Goal: Communication & Community: Answer question/provide support

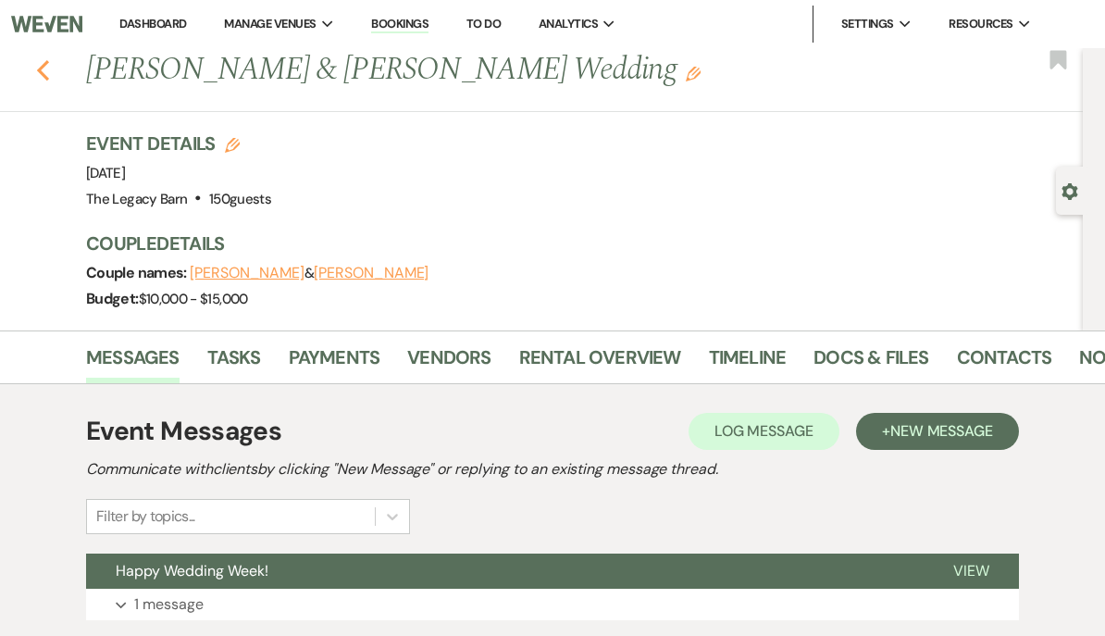
click at [43, 72] on icon "Previous" at bounding box center [43, 70] width 14 height 22
click at [148, 21] on link "Dashboard" at bounding box center [152, 24] width 67 height 16
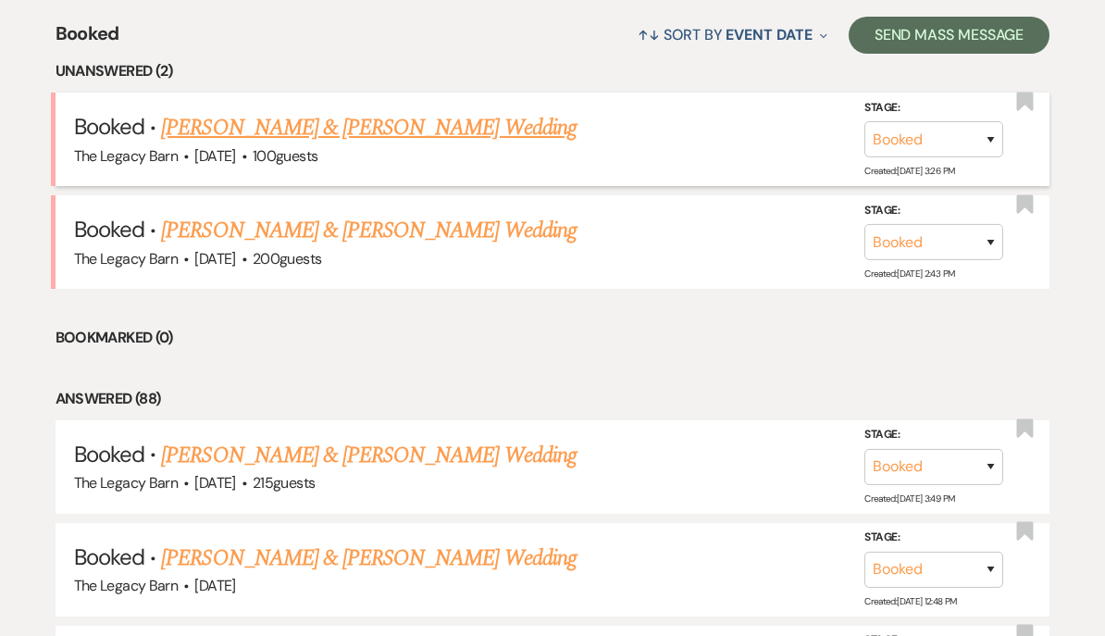
click at [216, 123] on link "Jae Smith & Kat Marck's Wedding" at bounding box center [368, 127] width 414 height 33
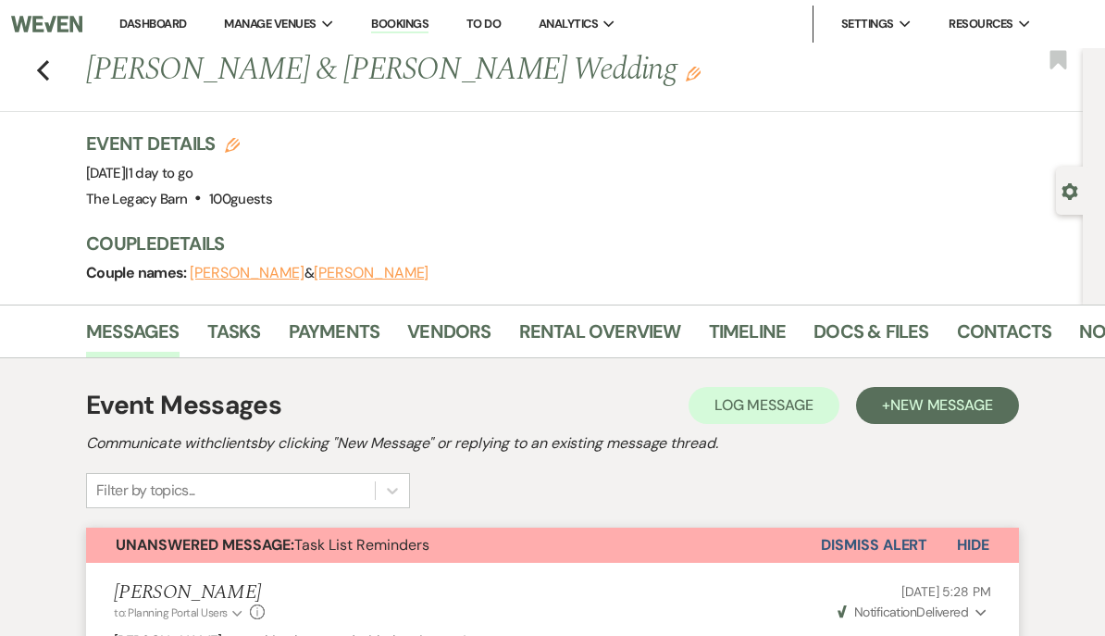
click at [141, 16] on link "Dashboard" at bounding box center [152, 24] width 67 height 16
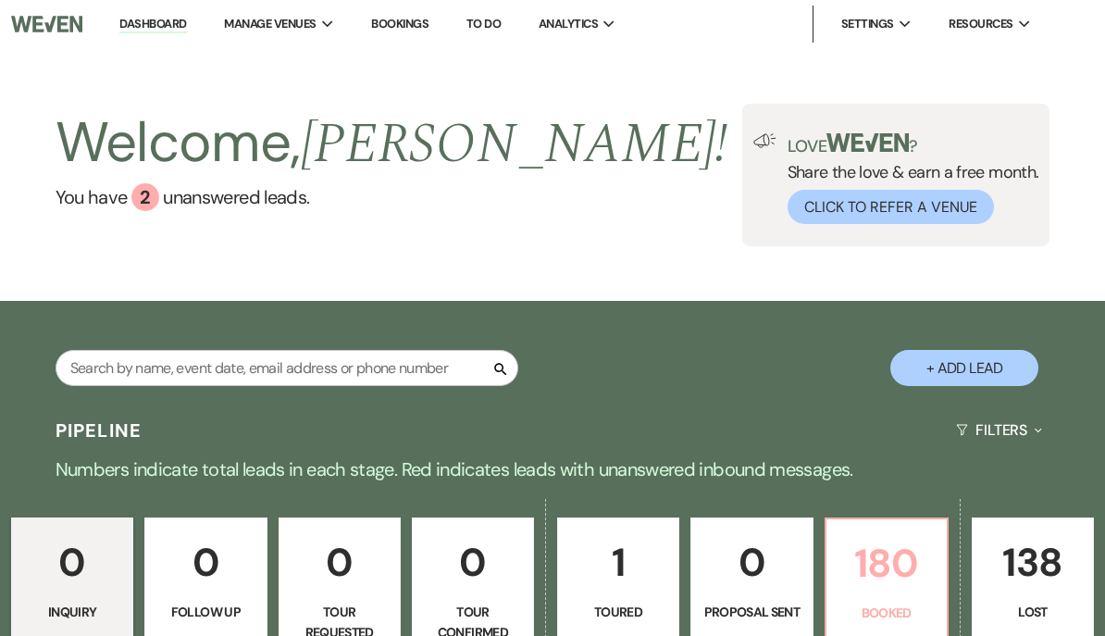
click at [872, 570] on p "180" at bounding box center [886, 563] width 98 height 62
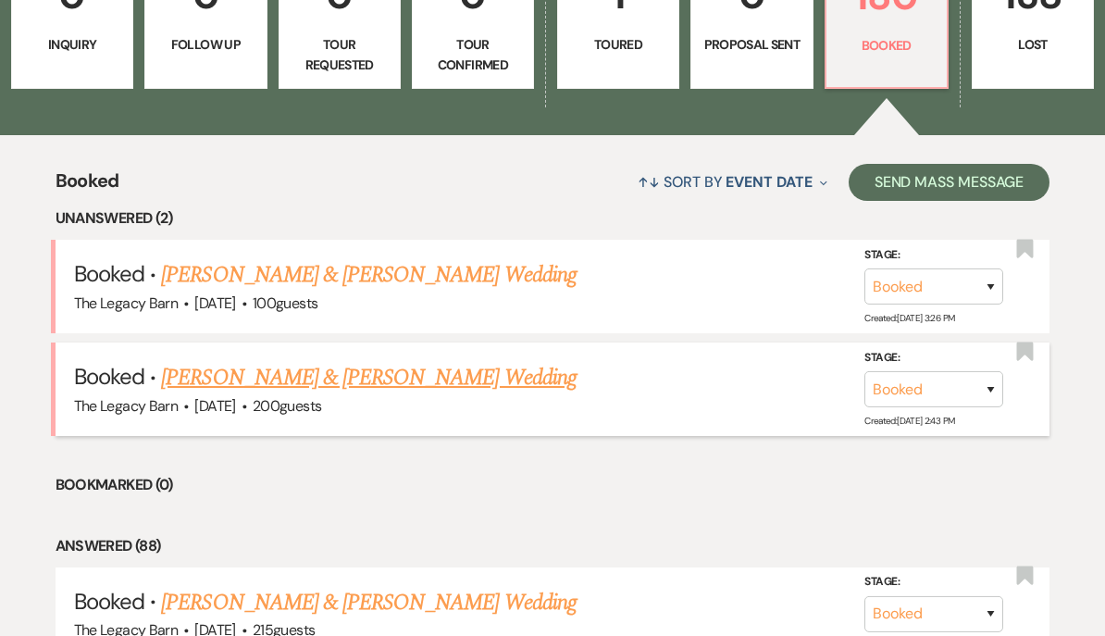
scroll to position [567, 0]
click at [220, 381] on link "Lindsey Steinke & Noah Albright's Wedding" at bounding box center [368, 377] width 414 height 33
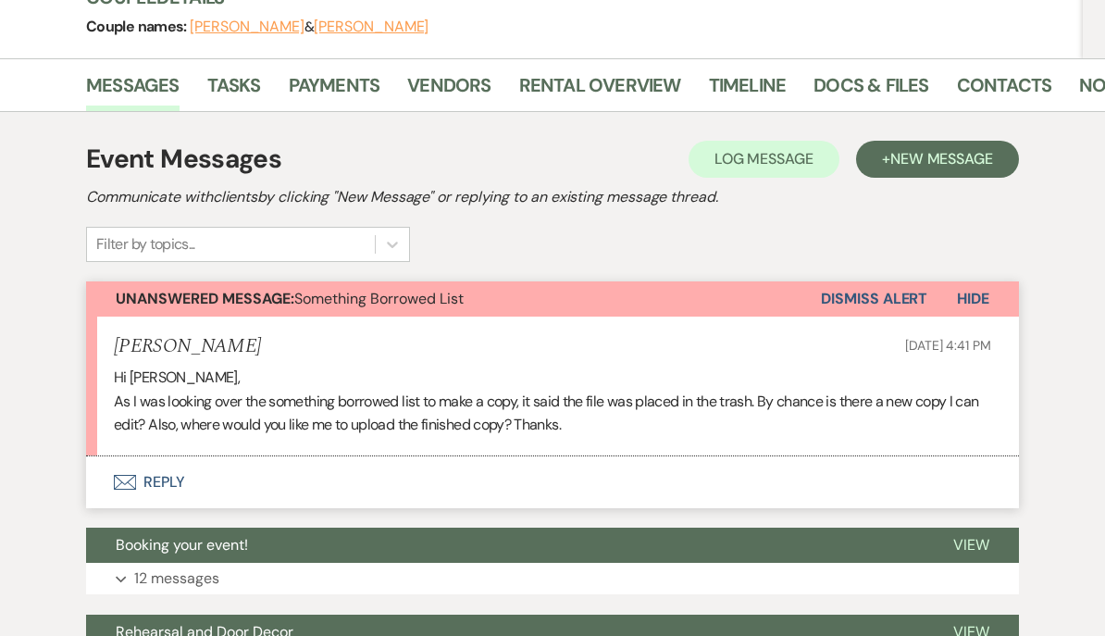
scroll to position [296, 0]
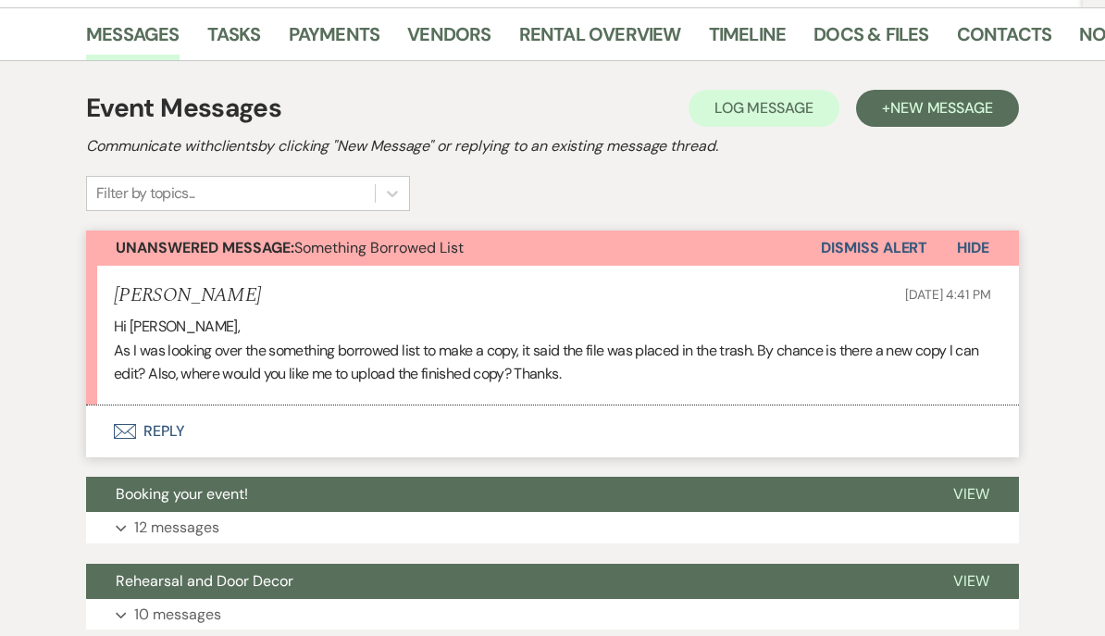
click at [161, 428] on button "Envelope Reply" at bounding box center [552, 432] width 933 height 52
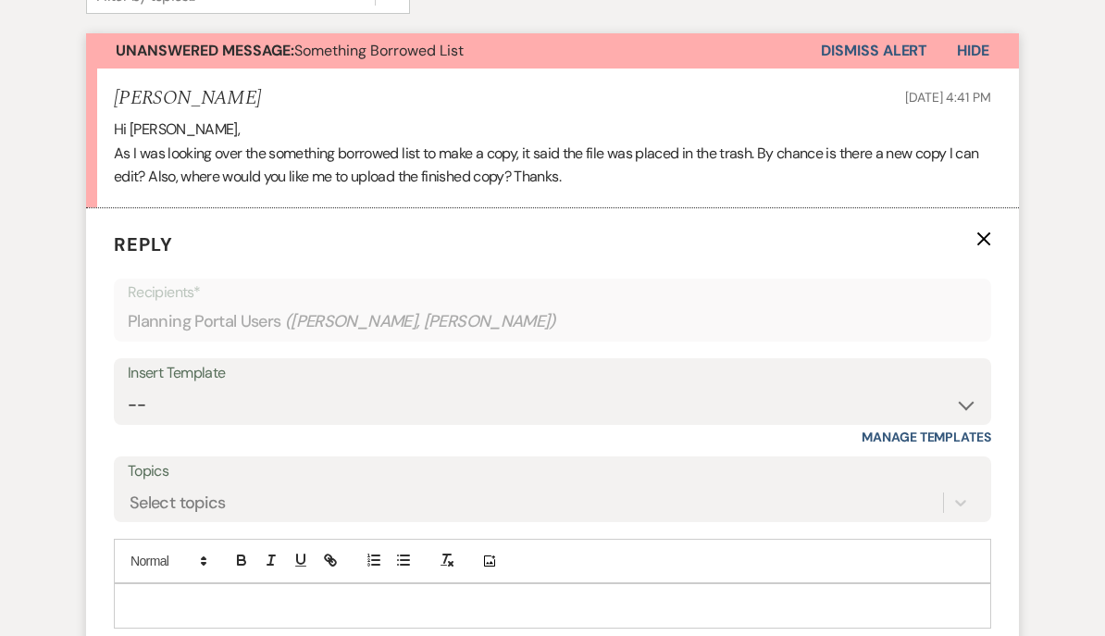
scroll to position [530, 0]
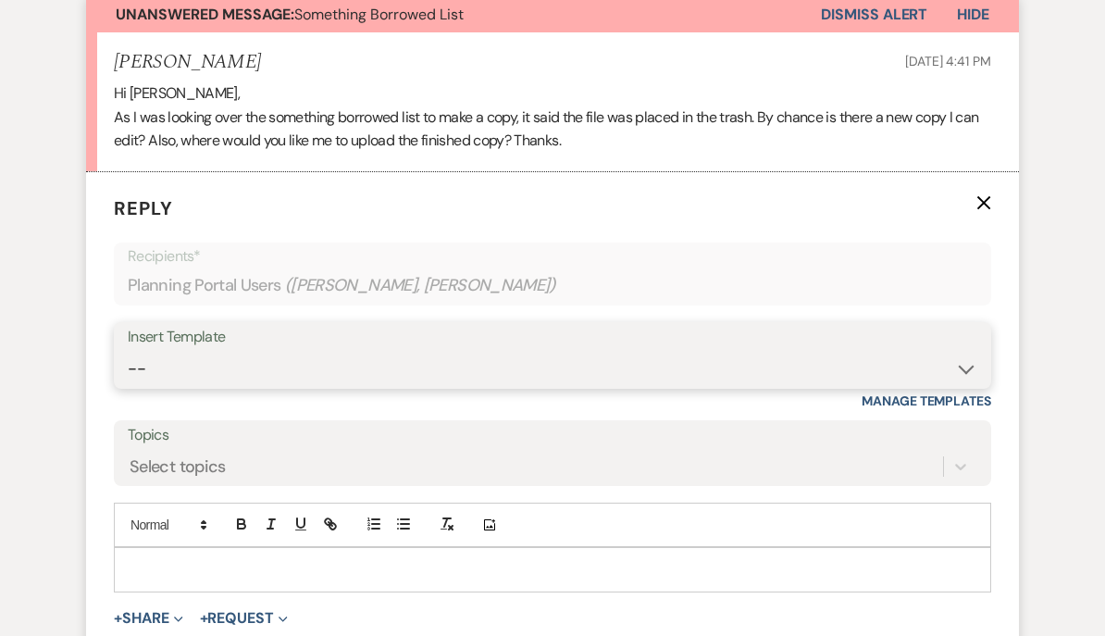
click at [152, 365] on select "-- Documents for Conversion Planning Portal Introduction Initial Inquiry Respon…" at bounding box center [552, 369] width 849 height 36
select select "5664"
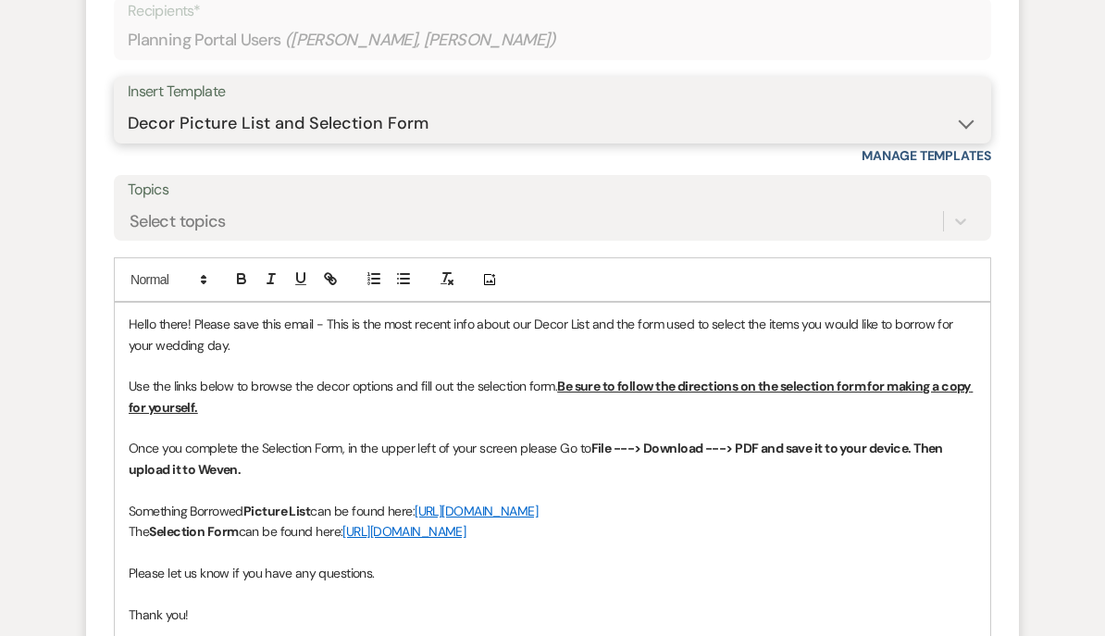
scroll to position [775, 0]
click at [509, 502] on link "https://docs.google.com/document/d/18f_zfX2XW46toVmkJdJZW1hvqmlIV-vsw0-lQ27VyBc…" at bounding box center [475, 510] width 123 height 17
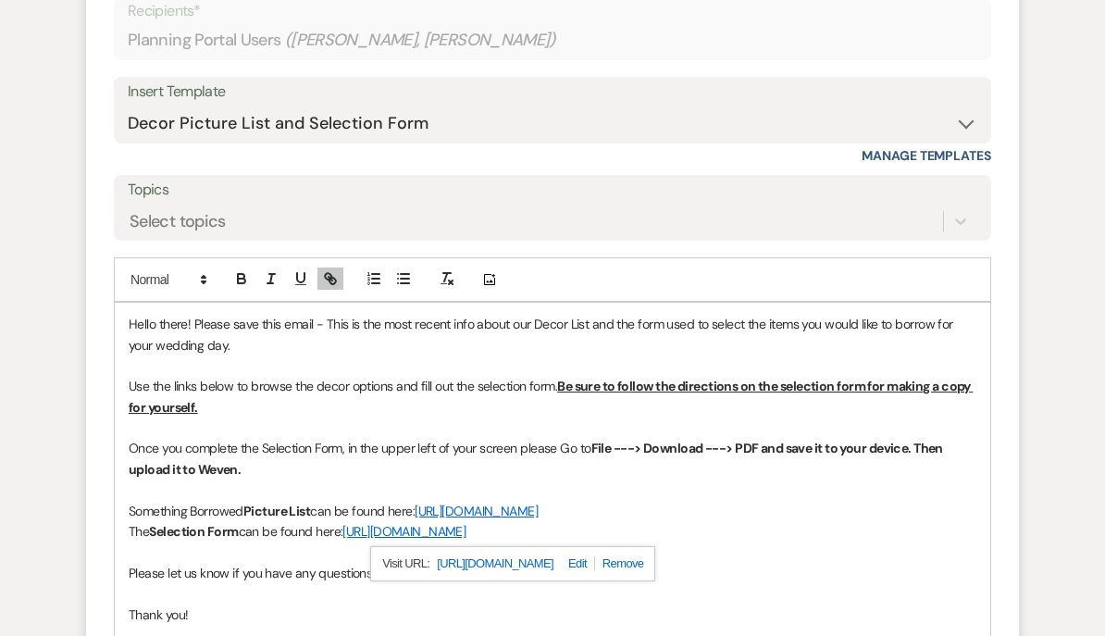
click at [57, 418] on div "Event Messages Log Log Message + New Message Communicate with clients by clicki…" at bounding box center [552, 620] width 1055 height 2074
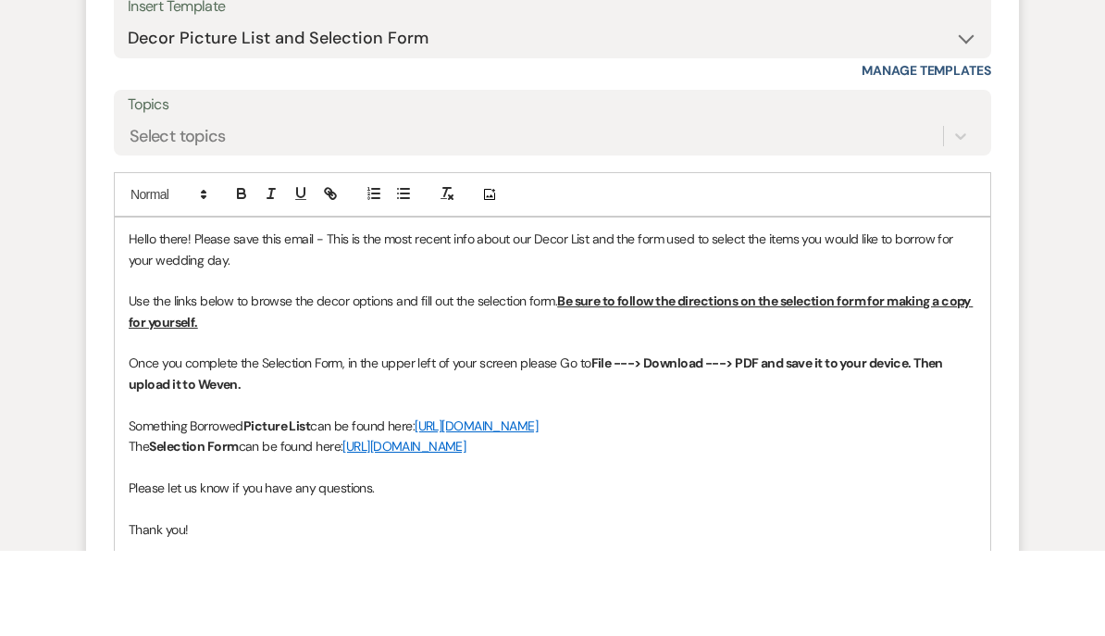
click at [320, 314] on p "Hello there! Please save this email - This is the most recent info about our De…" at bounding box center [552, 335] width 847 height 42
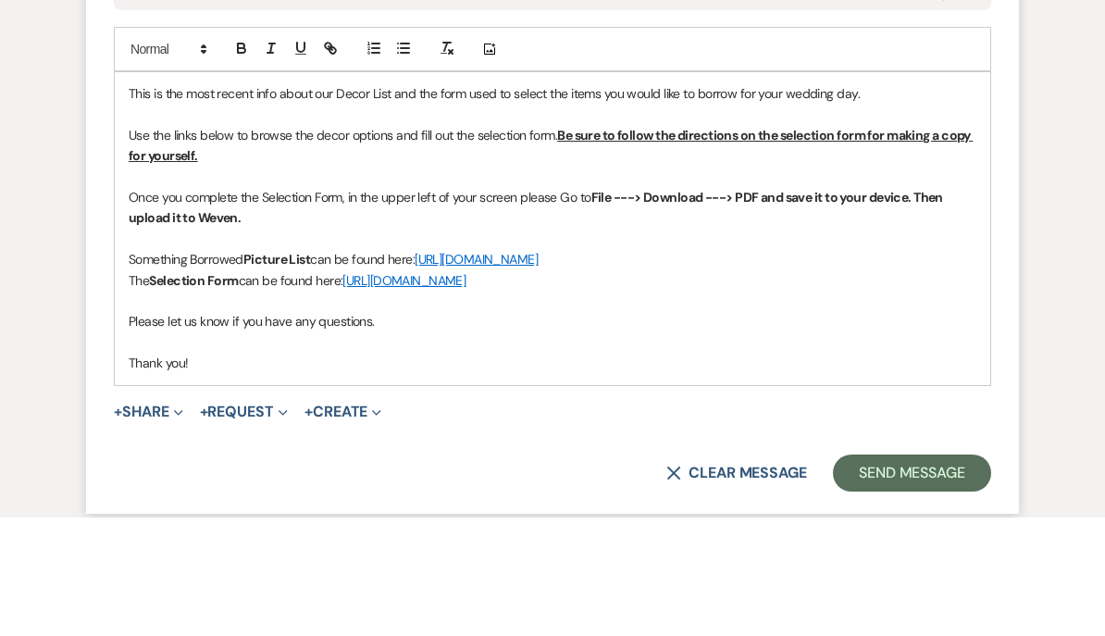
scroll to position [905, 0]
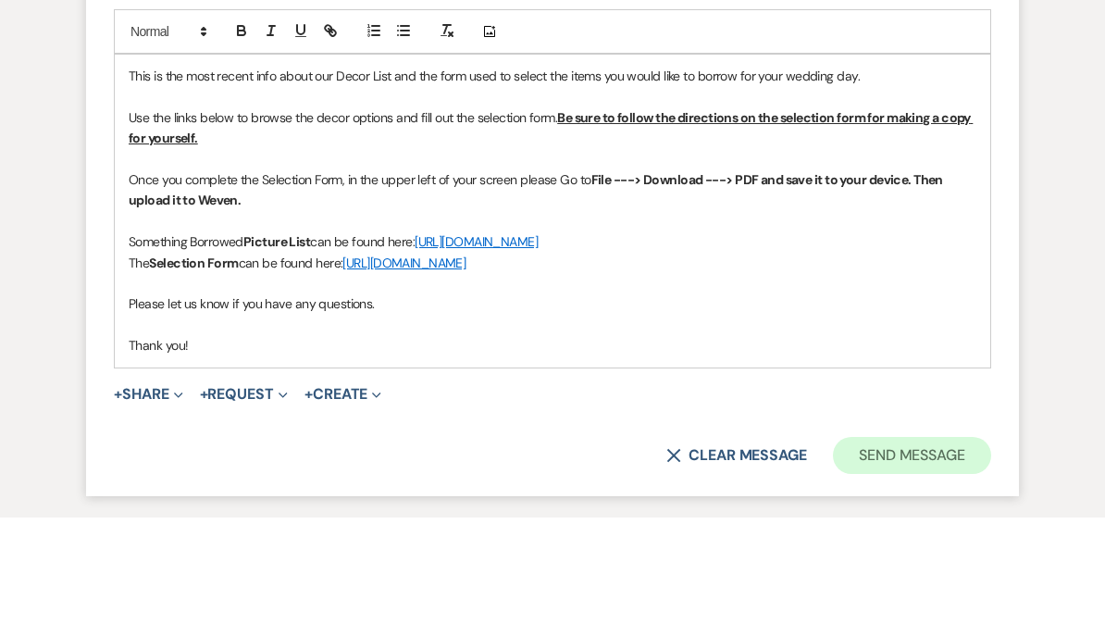
click at [896, 555] on button "Send Message" at bounding box center [912, 573] width 158 height 37
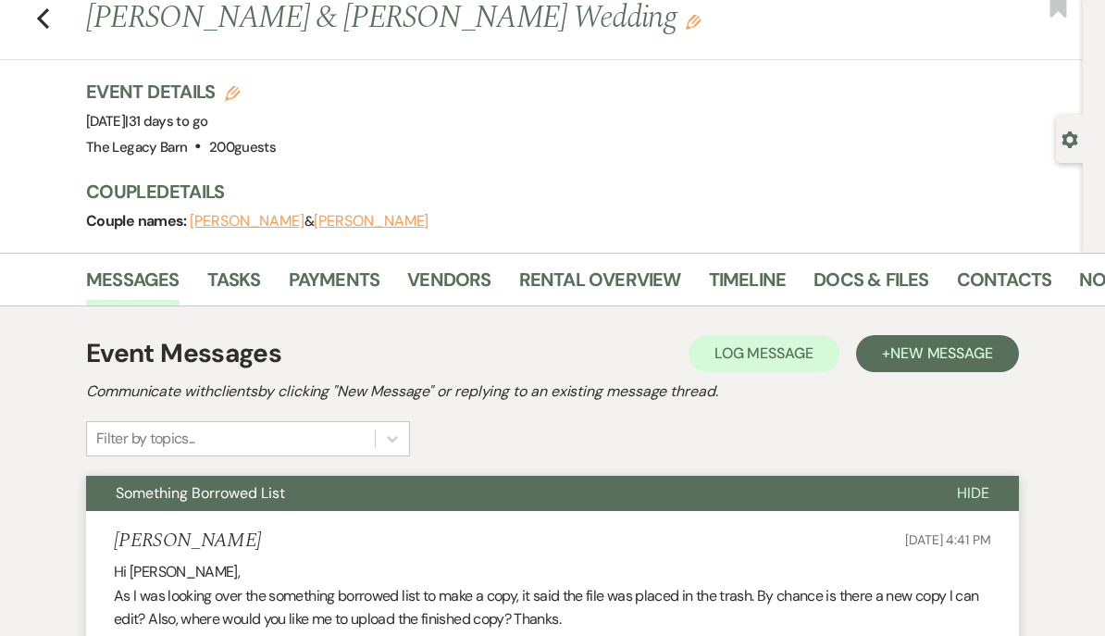
scroll to position [0, 0]
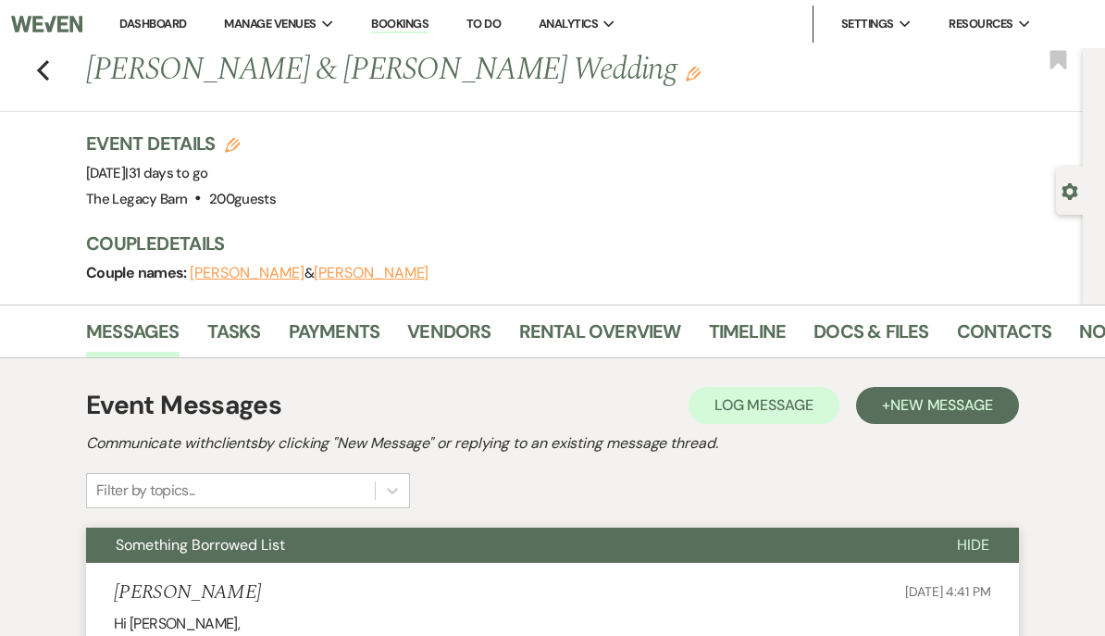
click at [151, 19] on link "Dashboard" at bounding box center [152, 24] width 67 height 16
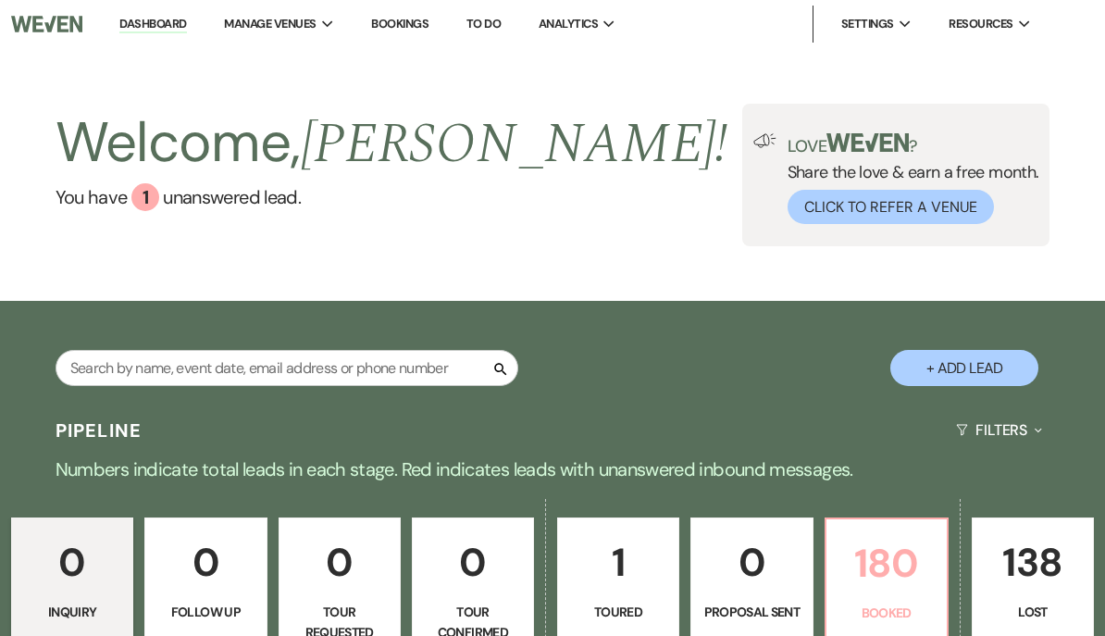
click at [904, 571] on p "180" at bounding box center [886, 563] width 98 height 62
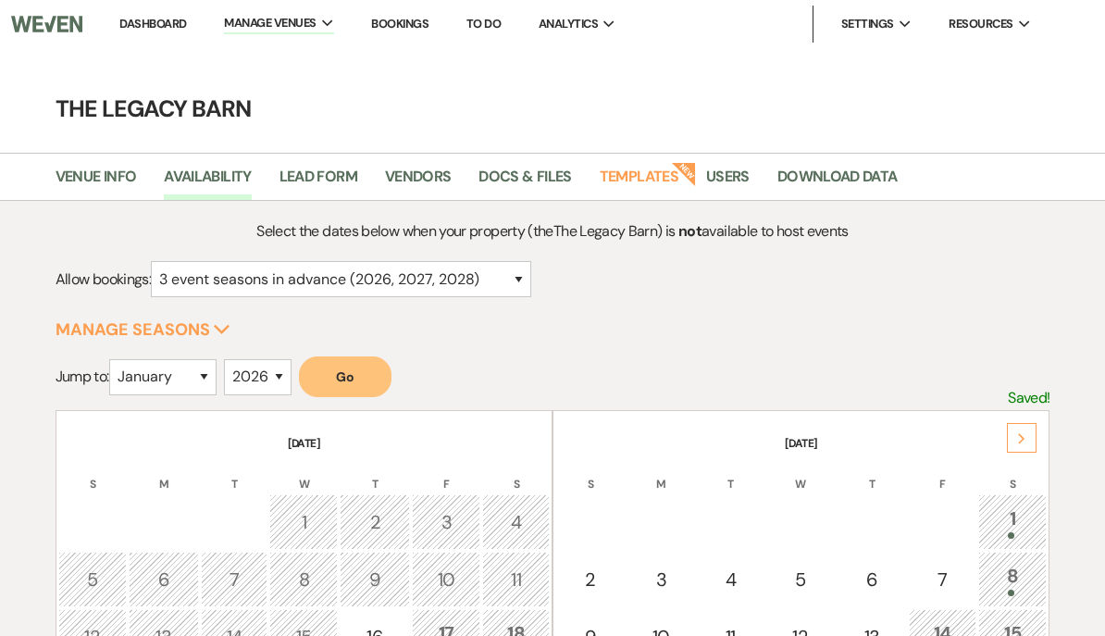
select select "3"
select select "2026"
